Goal: Find specific page/section: Find specific page/section

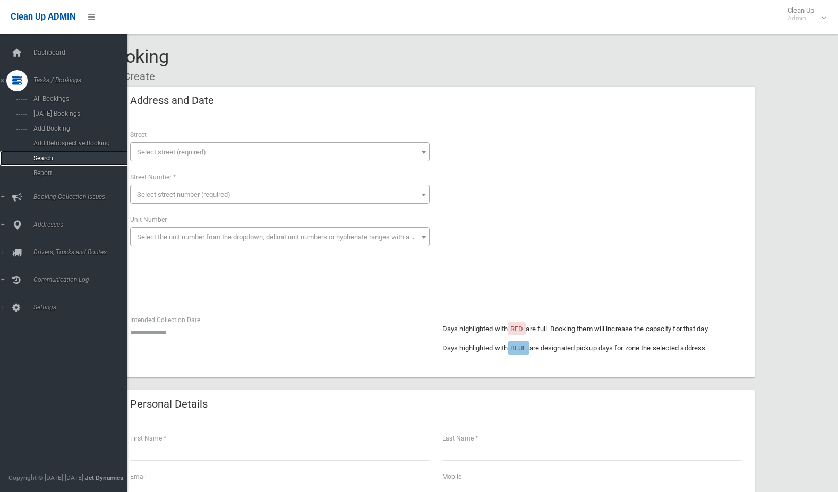
click at [45, 153] on link "Search" at bounding box center [67, 158] width 135 height 15
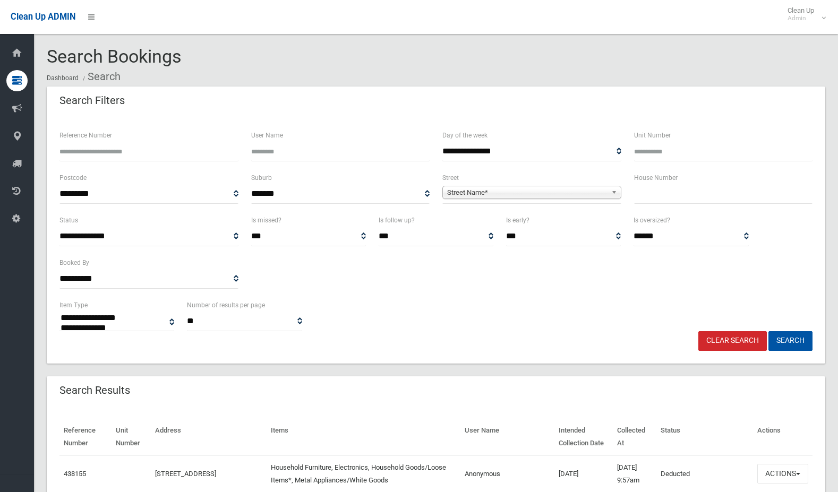
select select
